Goal: Check status: Check status

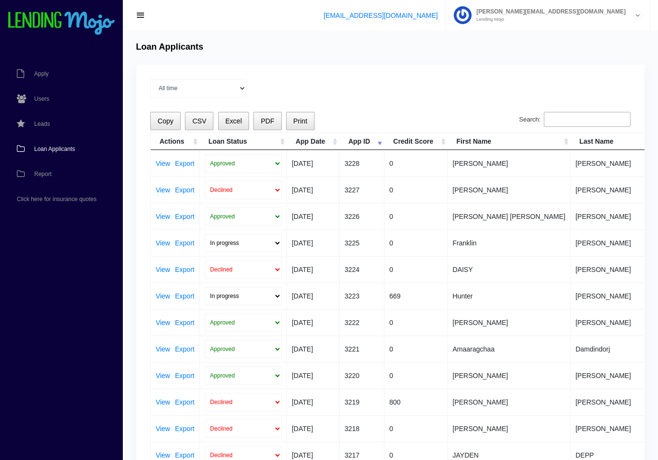
click at [164, 299] on link "View" at bounding box center [163, 296] width 14 height 7
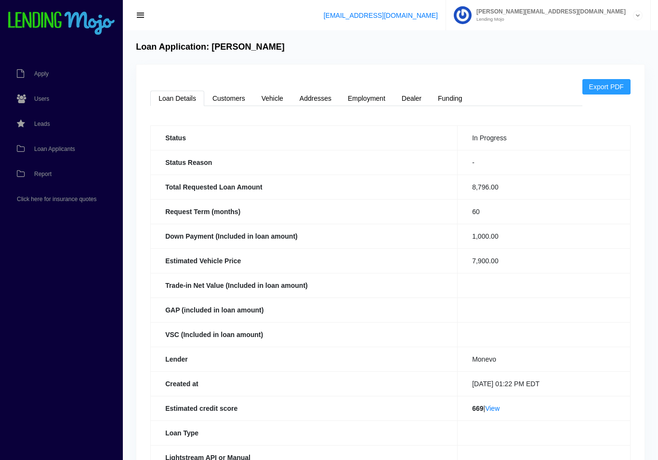
click at [273, 94] on link "Vehicle" at bounding box center [273, 98] width 38 height 15
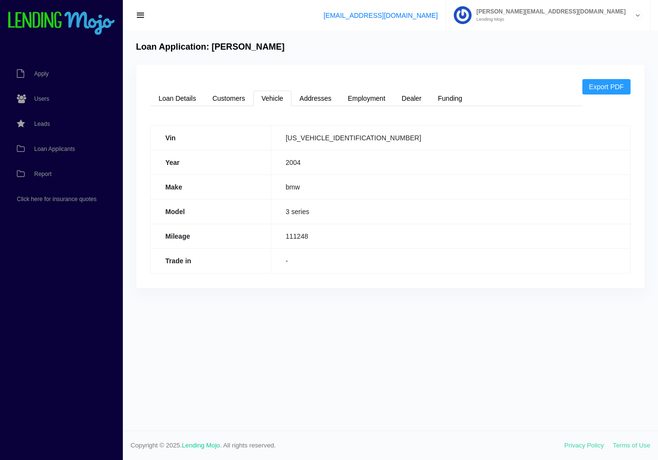
click at [412, 101] on link "Dealer" at bounding box center [412, 98] width 36 height 15
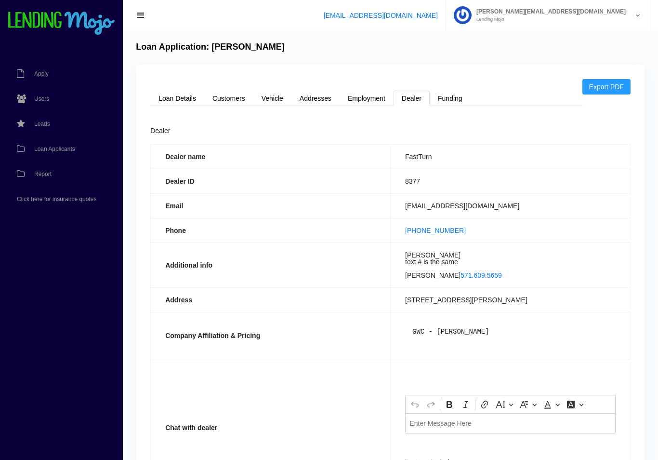
click at [271, 99] on link "Vehicle" at bounding box center [273, 98] width 38 height 15
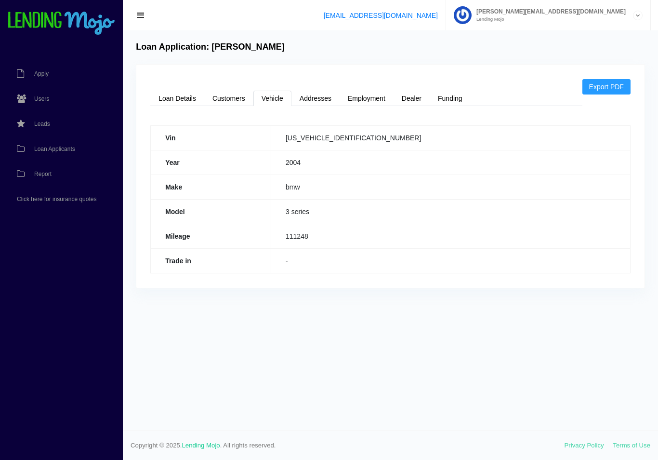
click at [69, 149] on span "Loan Applicants" at bounding box center [54, 149] width 41 height 6
